Goal: Task Accomplishment & Management: Use online tool/utility

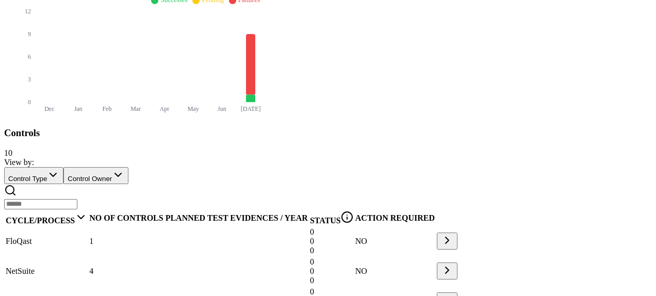
scroll to position [460, 0]
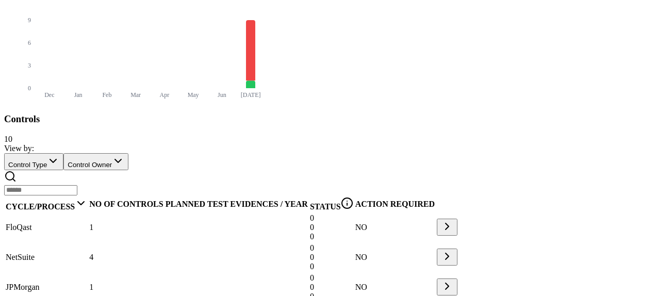
click at [40, 283] on span "JPMorgan" at bounding box center [23, 287] width 34 height 9
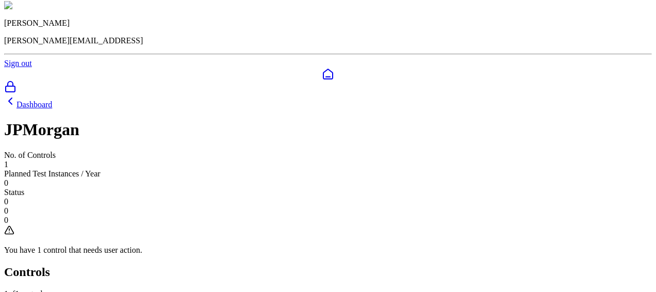
scroll to position [111, 0]
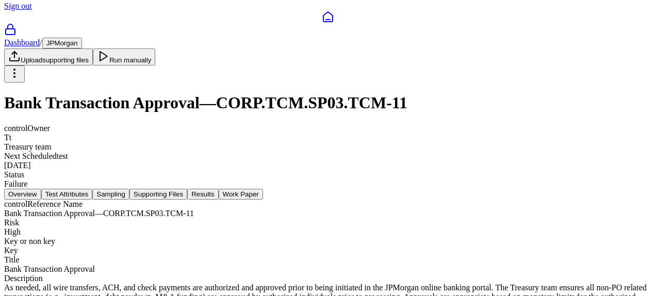
scroll to position [26, 0]
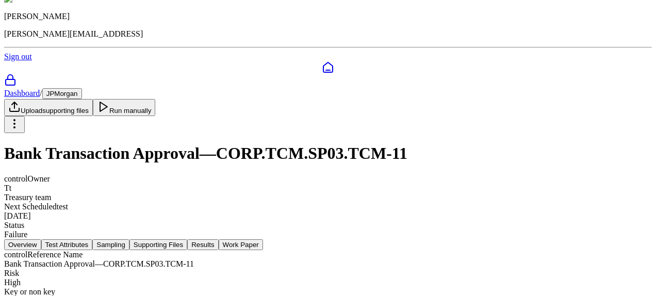
click at [93, 239] on button "Test Attributes" at bounding box center [67, 244] width 52 height 11
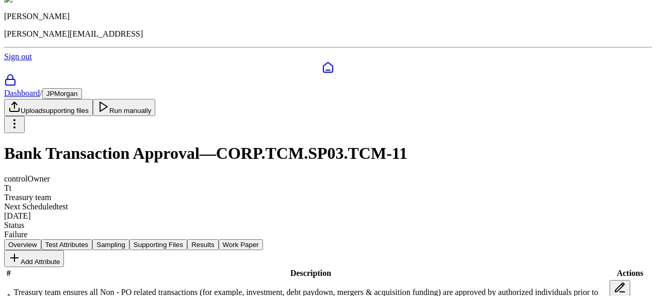
click at [241, 239] on nav "Overview Test Attributes Sampling Supporting Files Results Work Paper" at bounding box center [328, 244] width 648 height 11
click at [129, 239] on button "Sampling" at bounding box center [110, 244] width 37 height 11
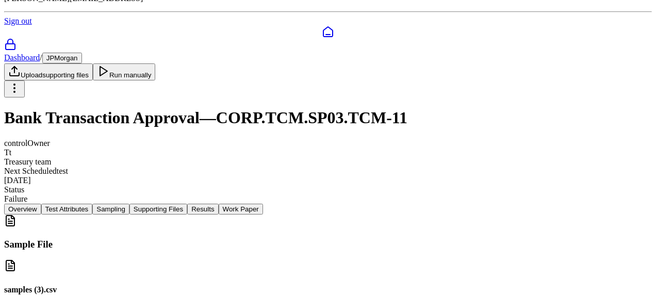
click at [187, 204] on button "Supporting Files" at bounding box center [158, 209] width 58 height 11
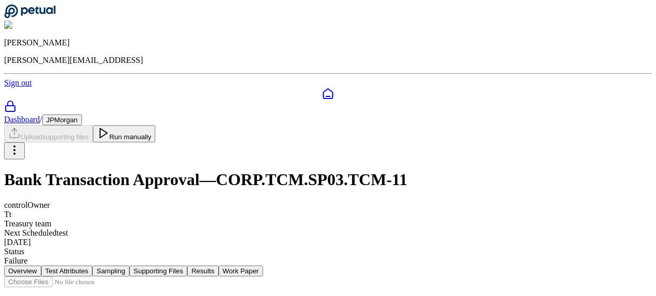
click at [156, 125] on button "Run manually" at bounding box center [124, 133] width 63 height 17
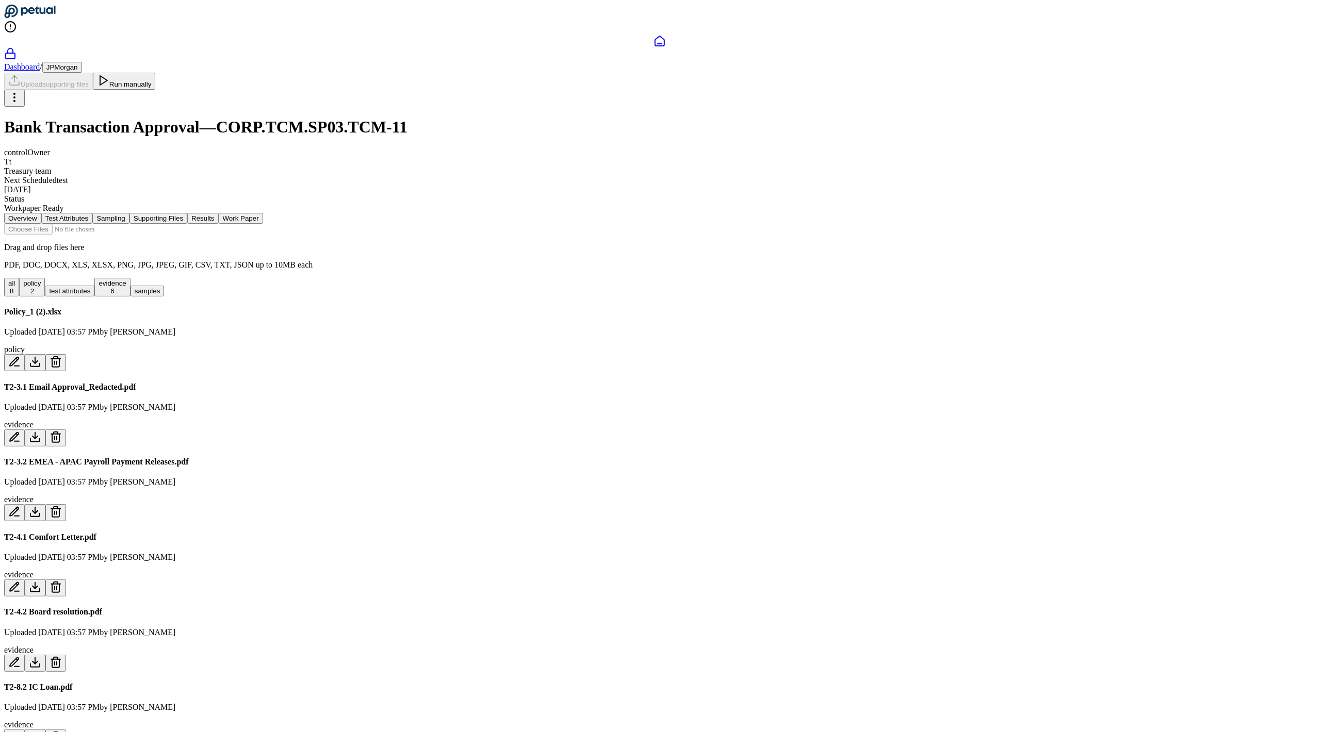
click at [130, 295] on button "evidence 6" at bounding box center [112, 287] width 36 height 19
click at [218, 213] on button "Results" at bounding box center [202, 218] width 31 height 11
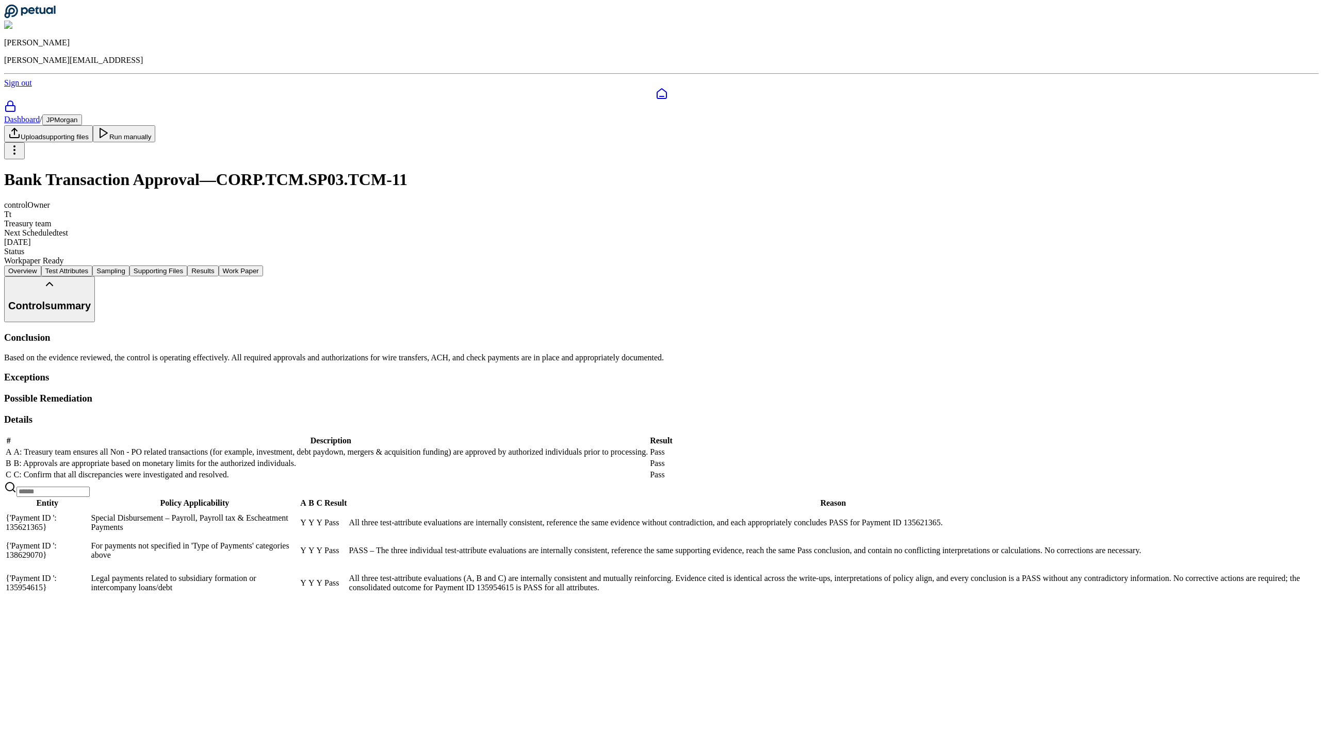
click at [187, 266] on button "Supporting Files" at bounding box center [158, 271] width 58 height 11
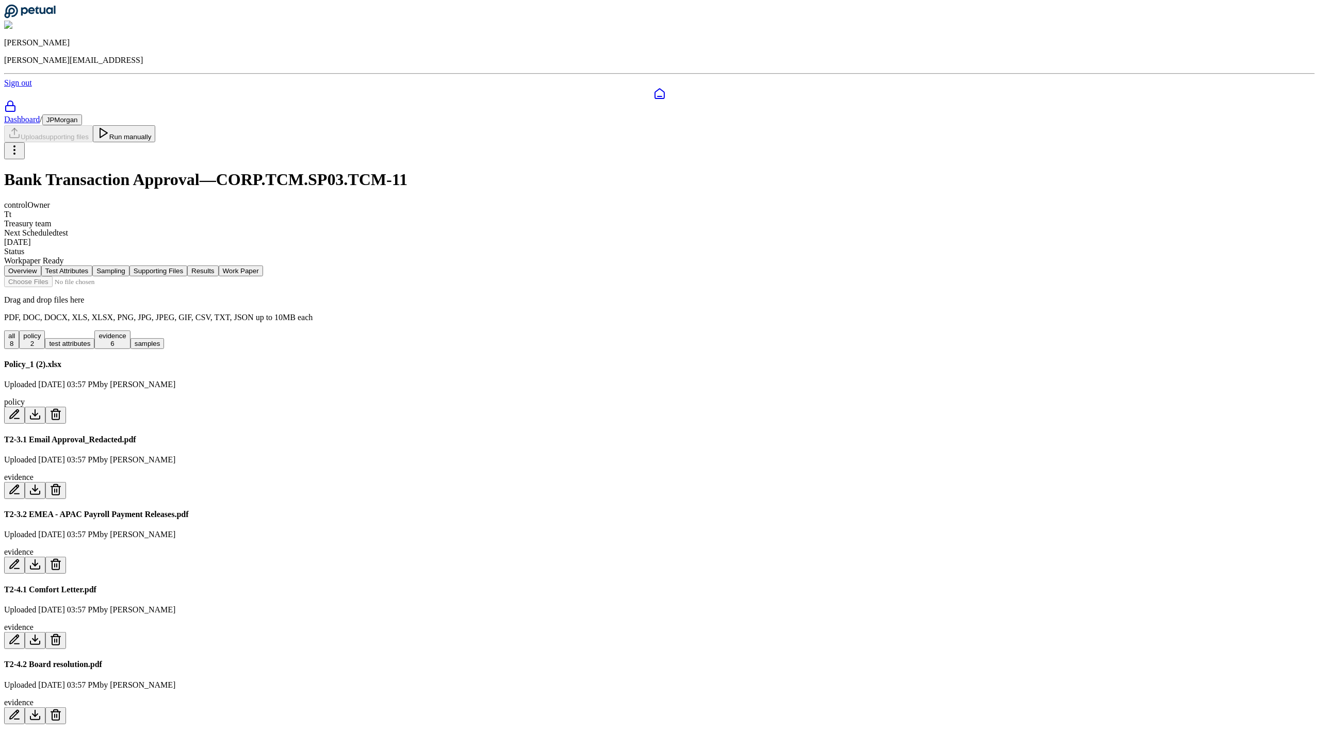
click at [129, 266] on button "Sampling" at bounding box center [110, 271] width 37 height 11
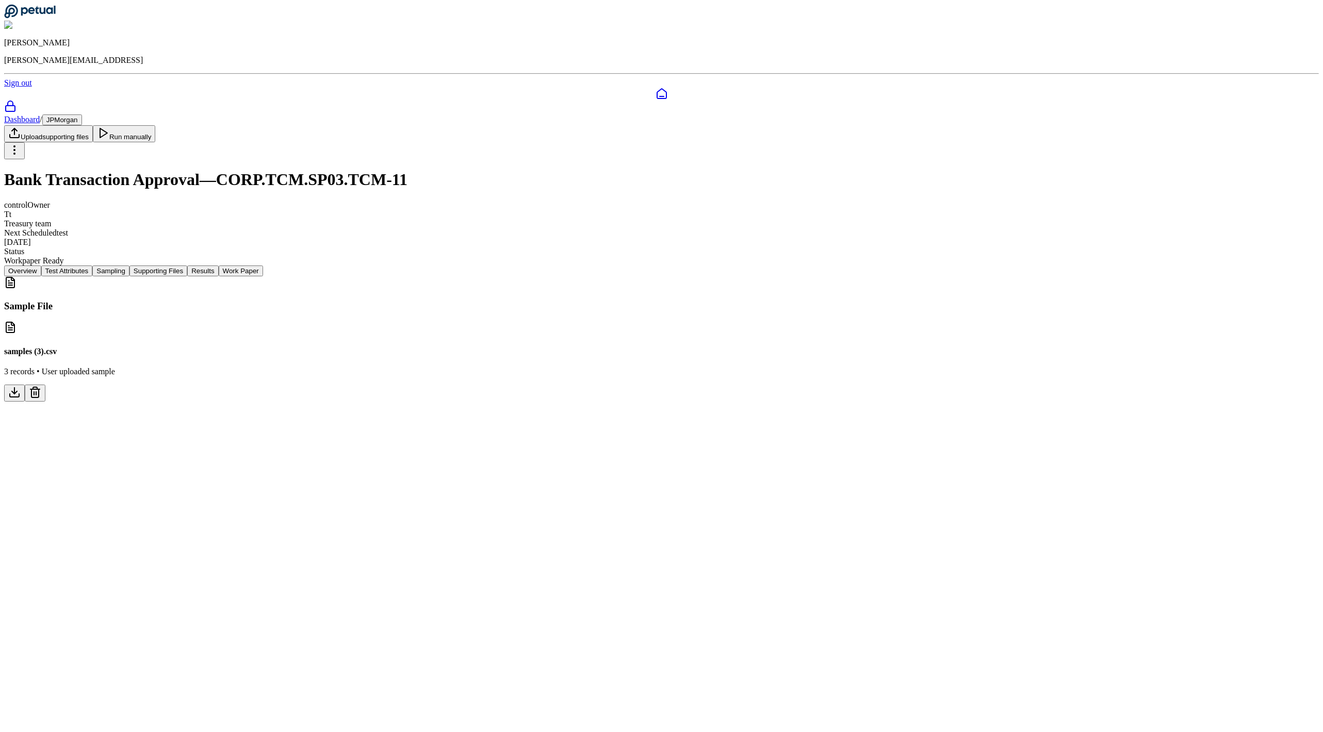
click at [657, 266] on nav "Overview Test Attributes Sampling Supporting Files Results Work Paper" at bounding box center [661, 271] width 1315 height 11
click at [218, 266] on button "Results" at bounding box center [202, 271] width 31 height 11
